Goal: Information Seeking & Learning: Learn about a topic

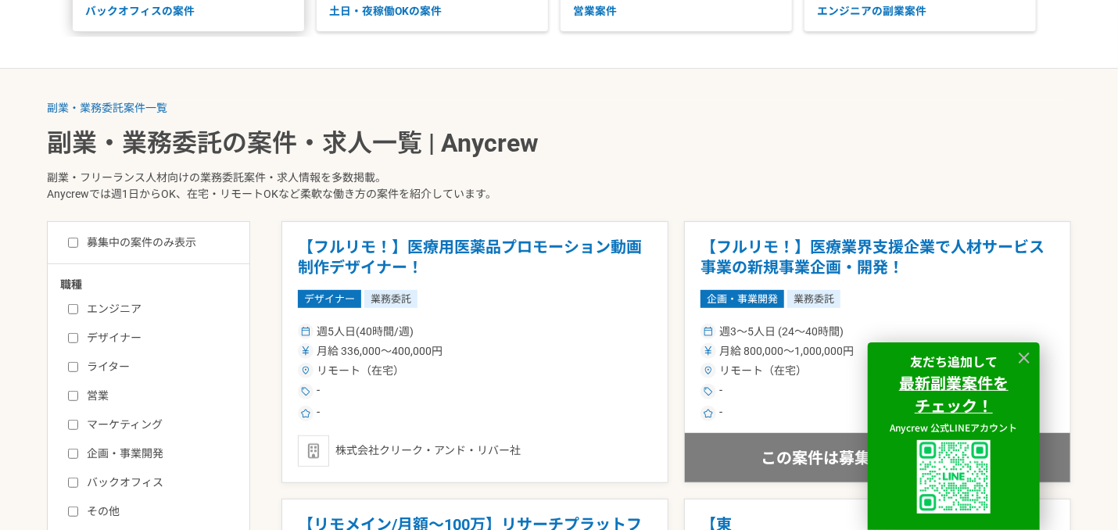
scroll to position [313, 0]
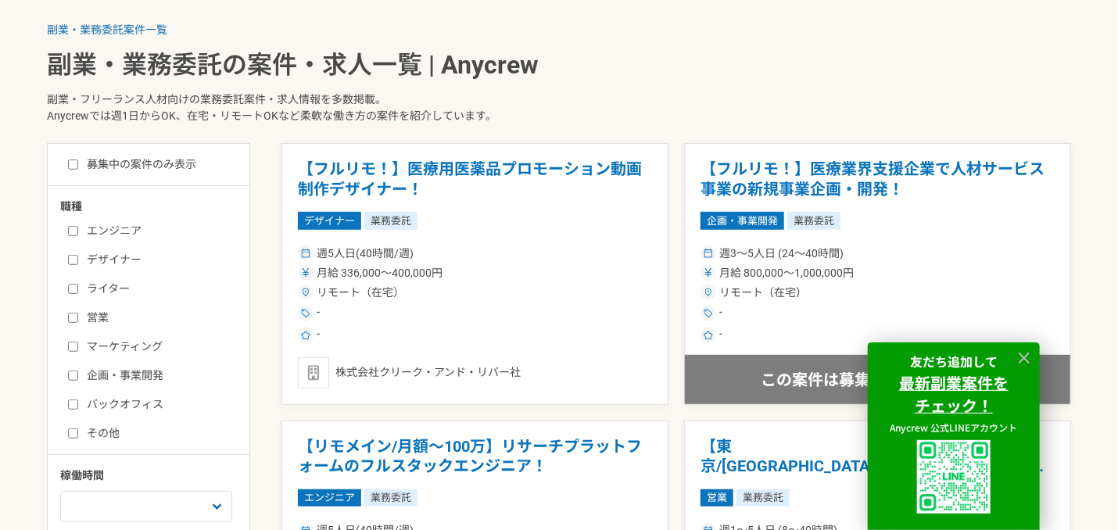
click at [70, 289] on input "ライター" at bounding box center [73, 289] width 10 height 10
checkbox input "true"
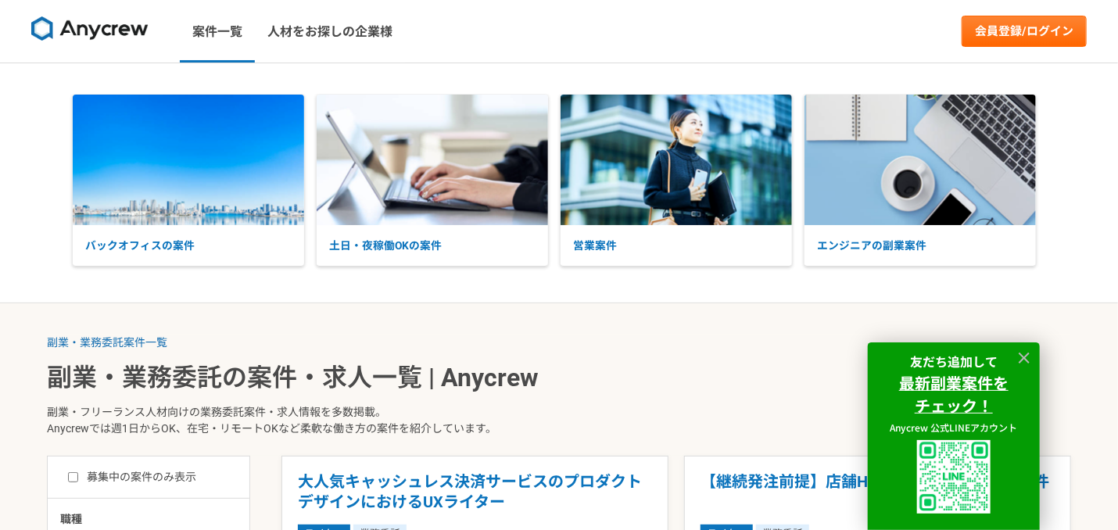
click at [116, 29] on img at bounding box center [89, 28] width 117 height 25
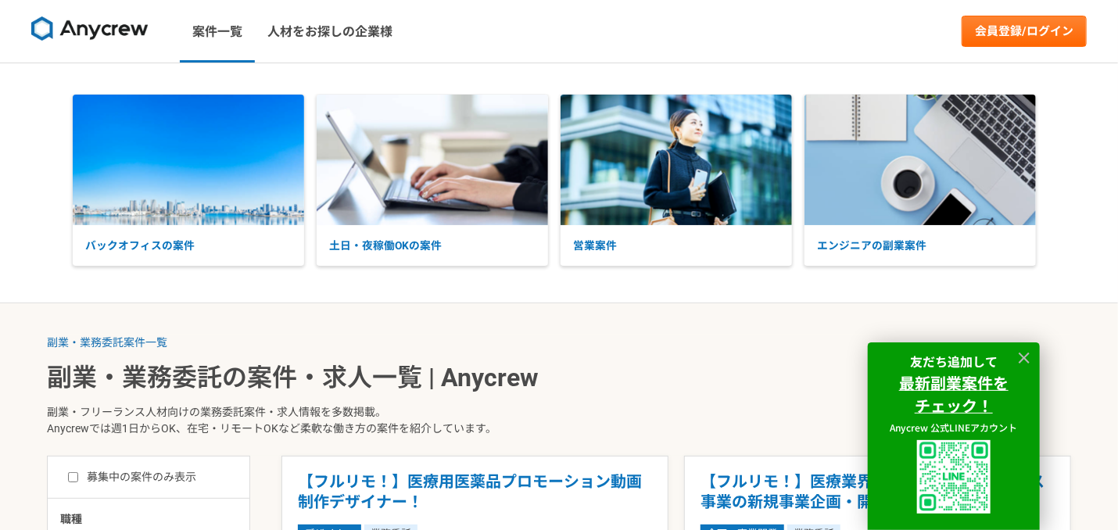
click at [94, 22] on img at bounding box center [89, 28] width 117 height 25
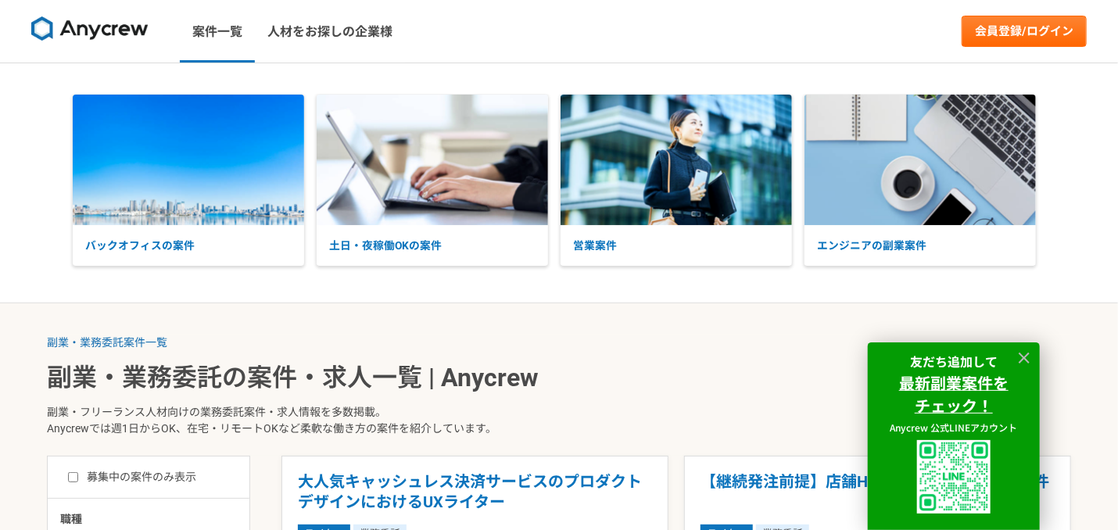
scroll to position [313, 0]
